Goal: Information Seeking & Learning: Find specific fact

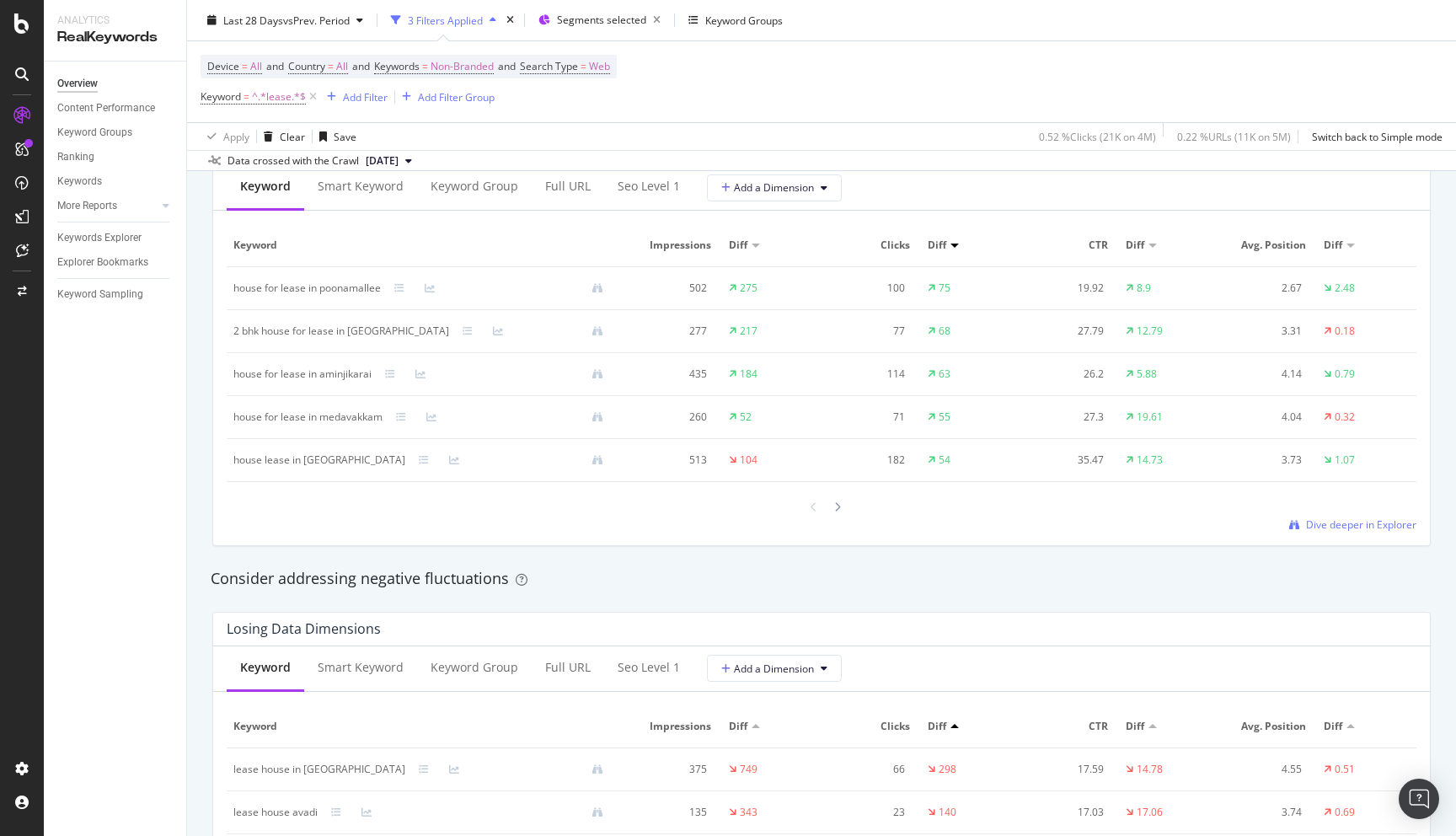
scroll to position [1568, 0]
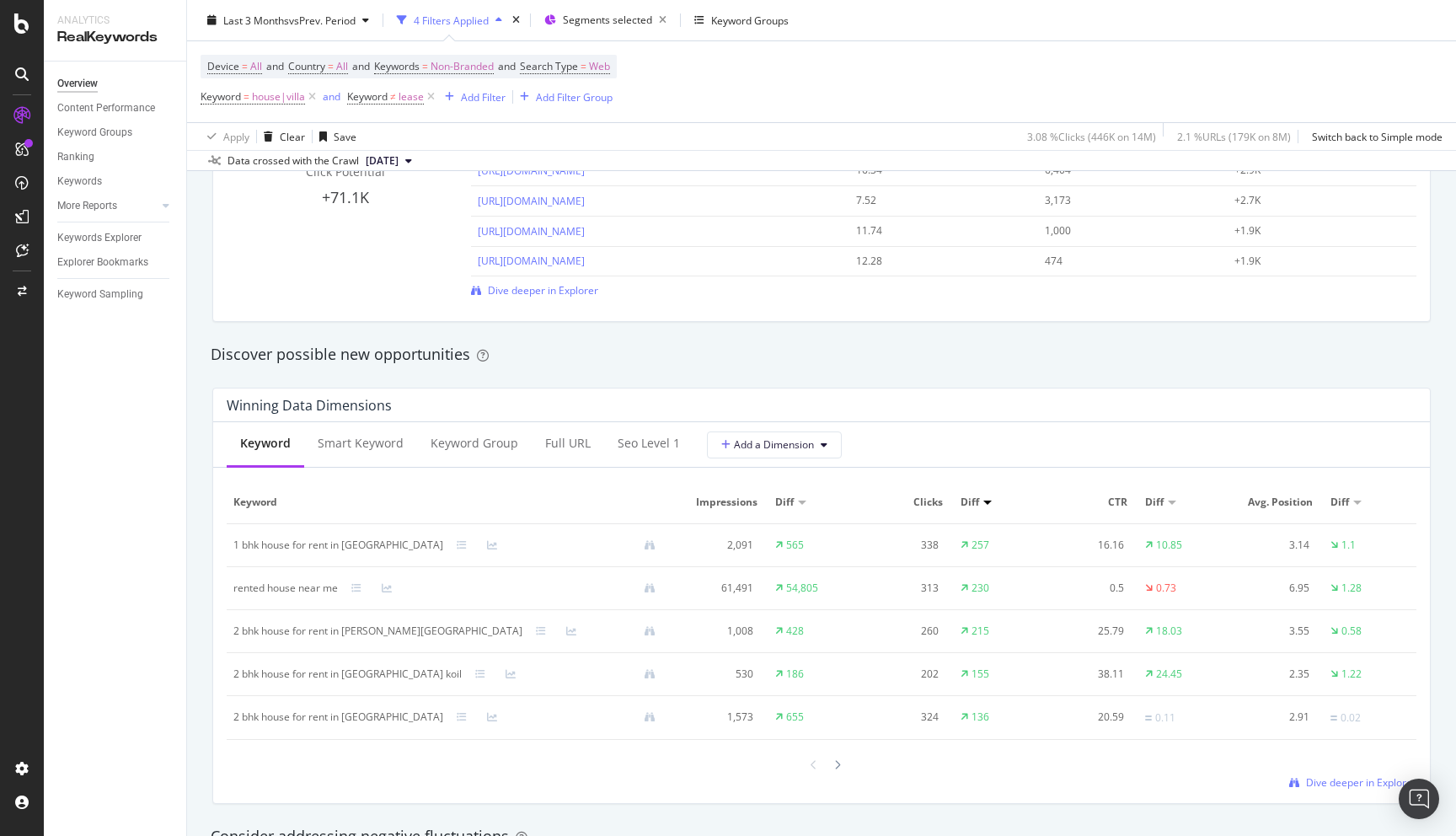
scroll to position [1306, 0]
click at [304, 542] on div "1 bhk house for rent in mylapore" at bounding box center [338, 546] width 210 height 15
copy div "1 bhk house for rent in mylapore"
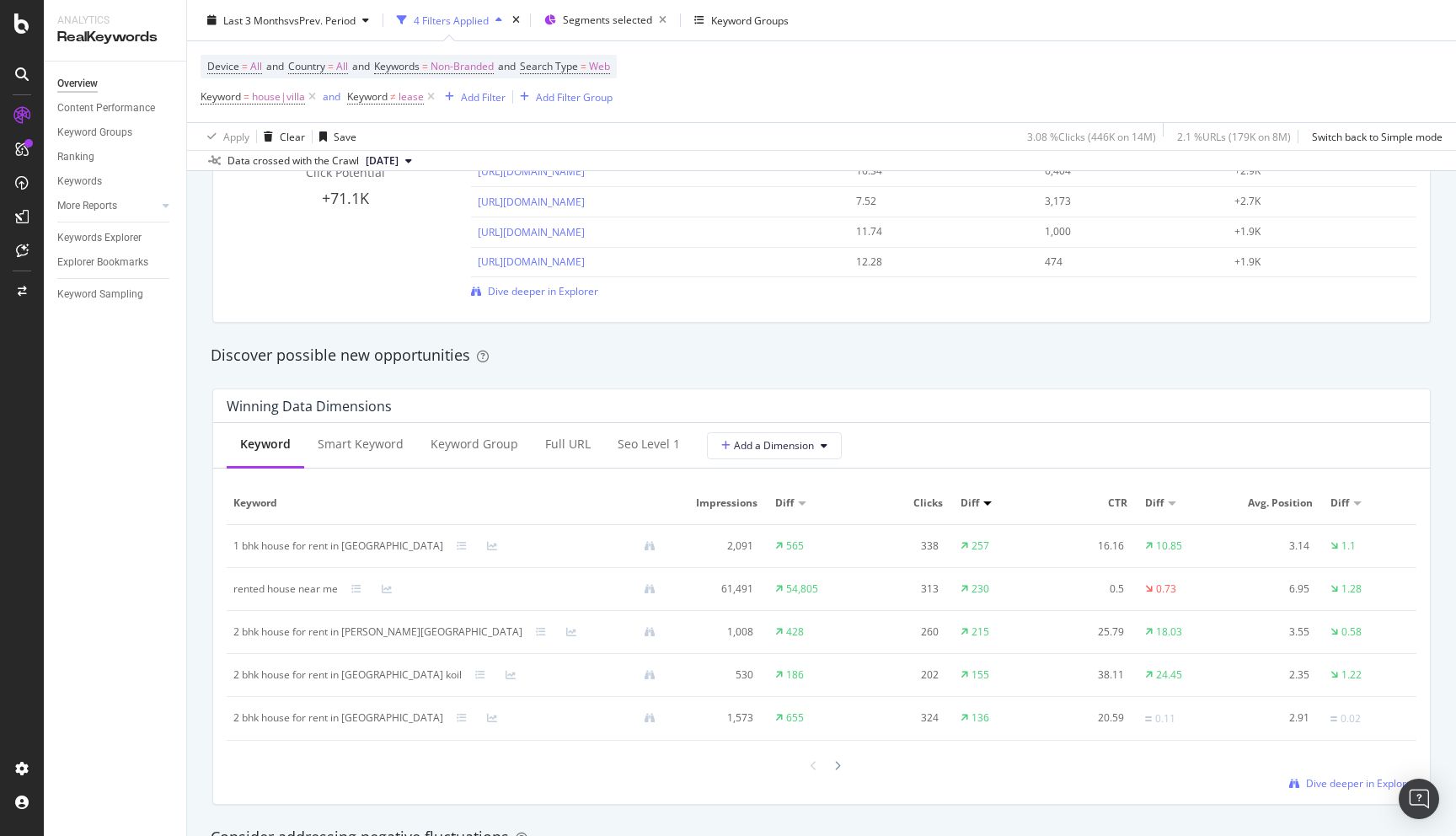
click at [201, 537] on div "By URL Detect big movements in your website performance Unique Keywords 66,492 …" at bounding box center [821, 695] width 1269 height 3578
click at [257, 632] on div "2 bhk house for rent in frazer town" at bounding box center [378, 632] width 289 height 15
copy div "2 bhk house for rent in frazer town"
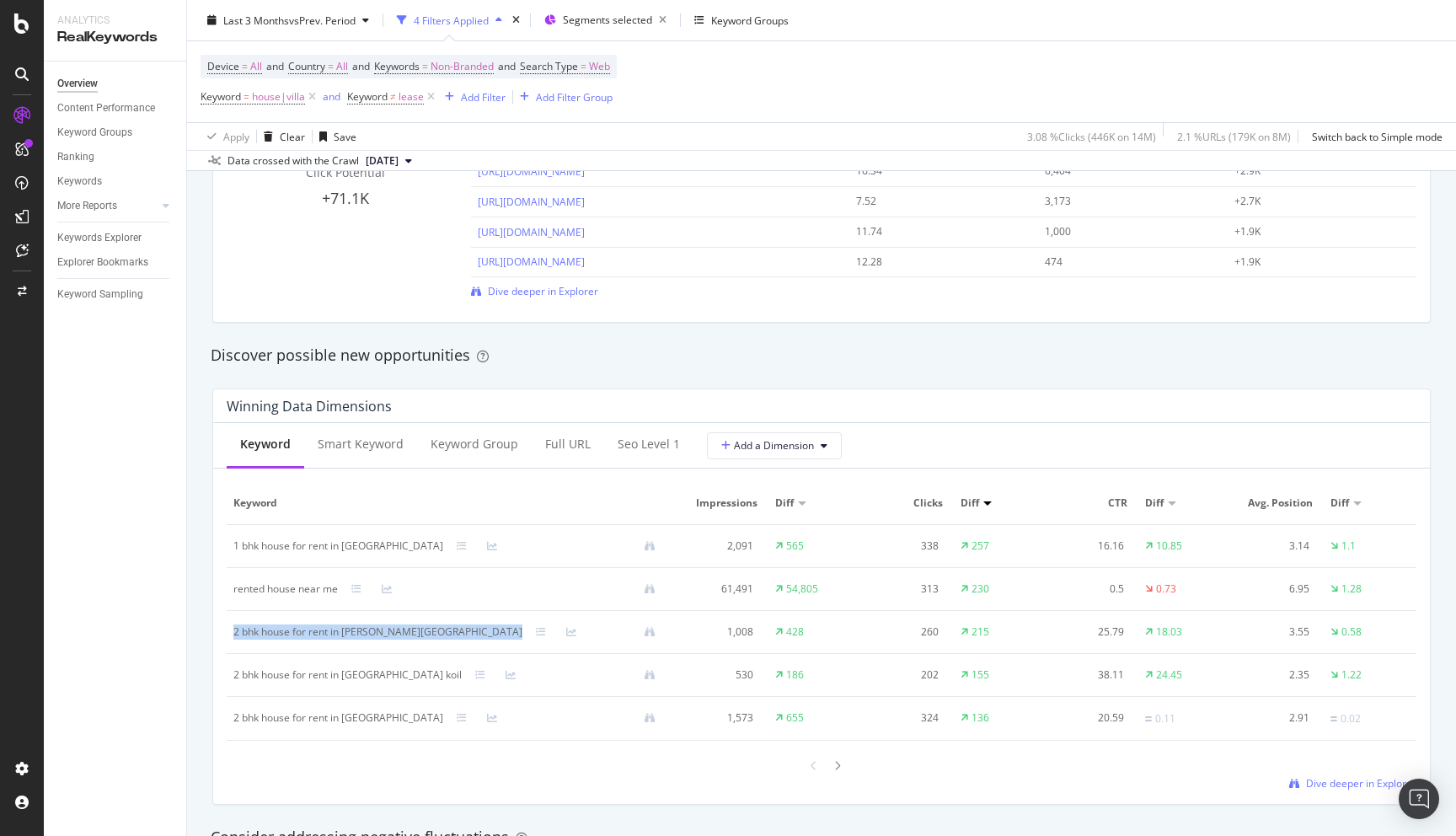
click at [718, 337] on div "Discover possible new opportunities" at bounding box center [821, 355] width 1239 height 39
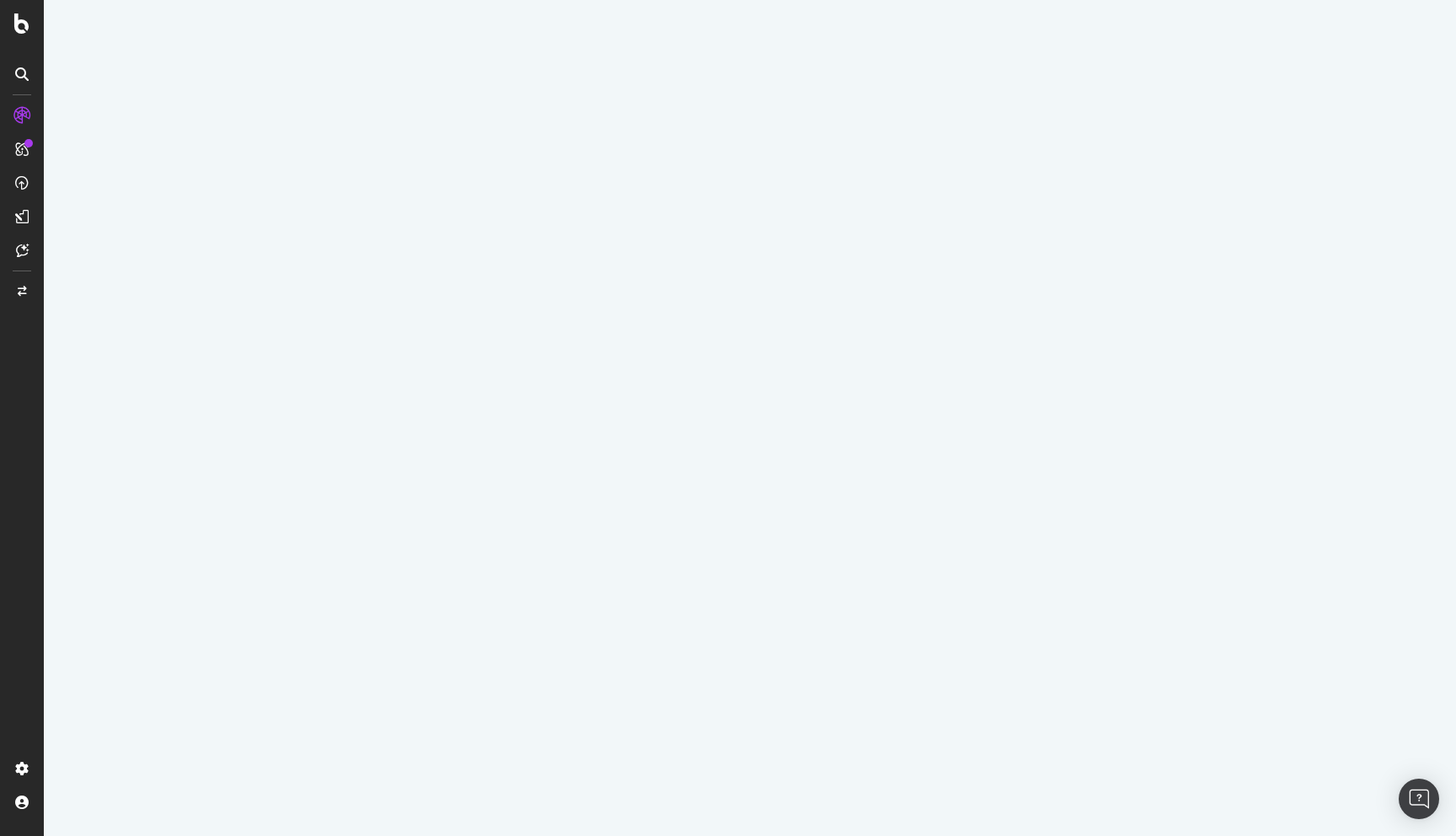
select select "100"
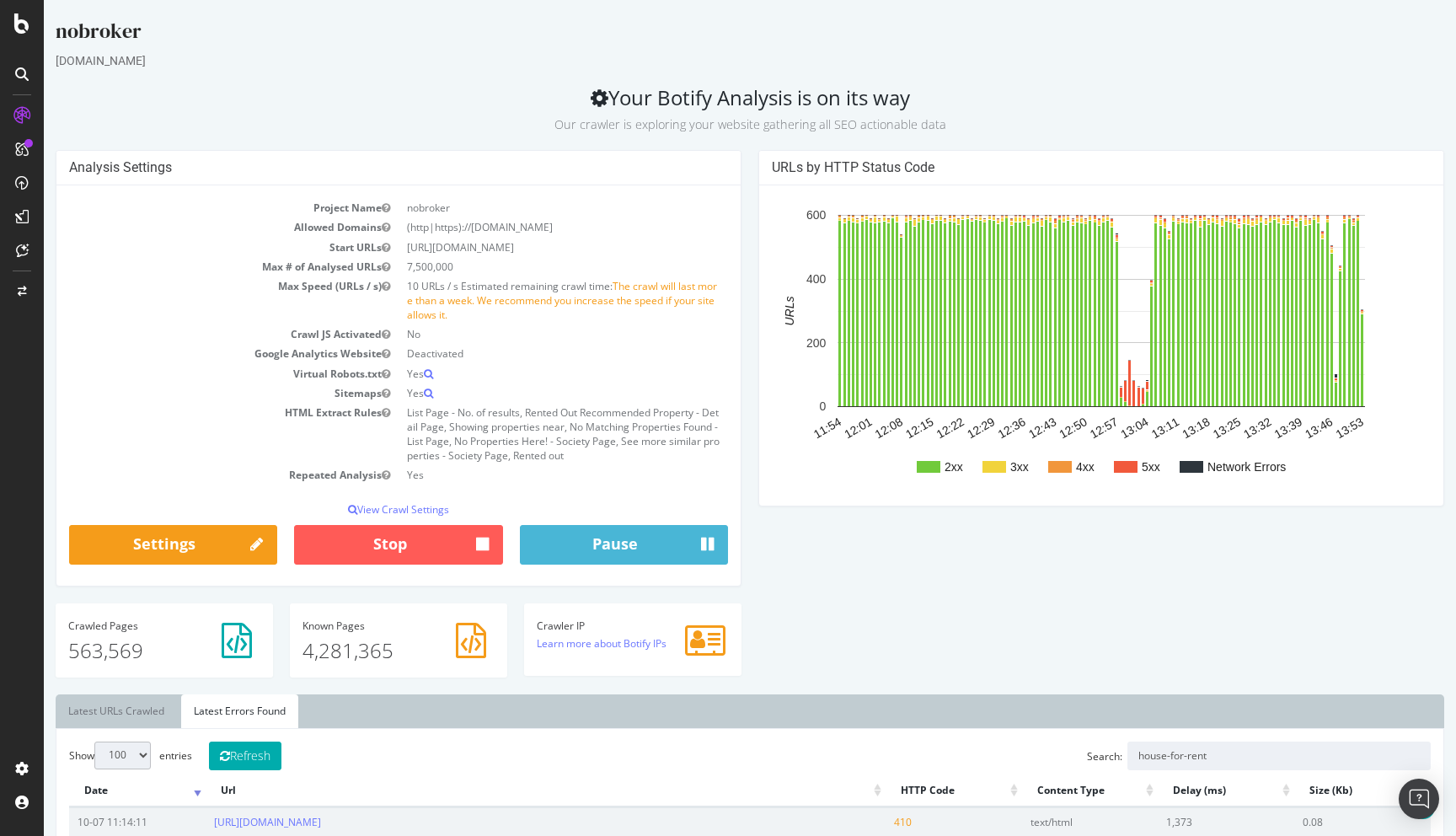
scroll to position [472, 0]
